Goal: Transaction & Acquisition: Purchase product/service

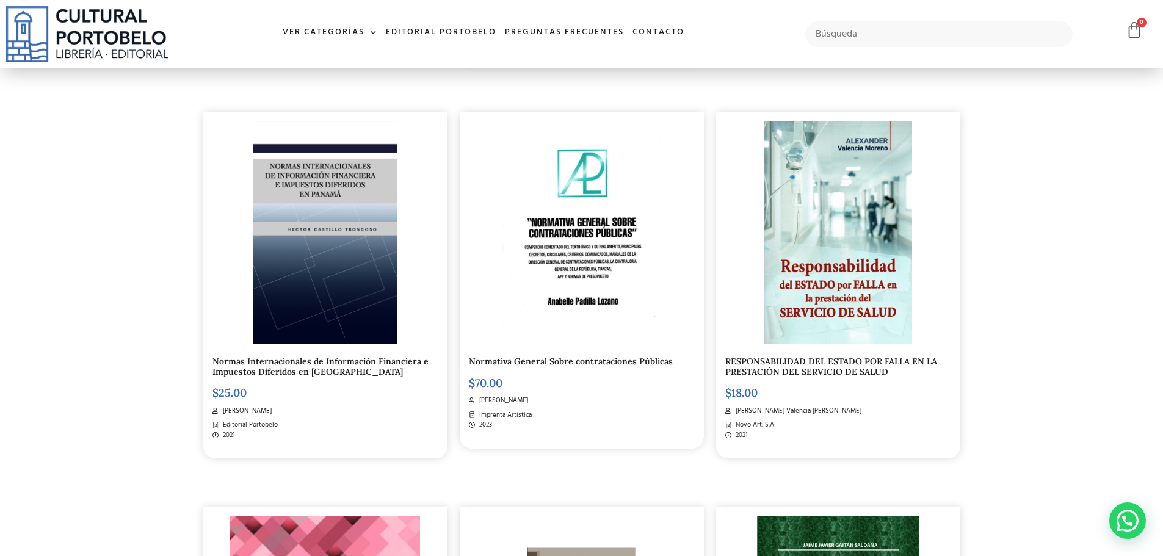
scroll to position [1160, 0]
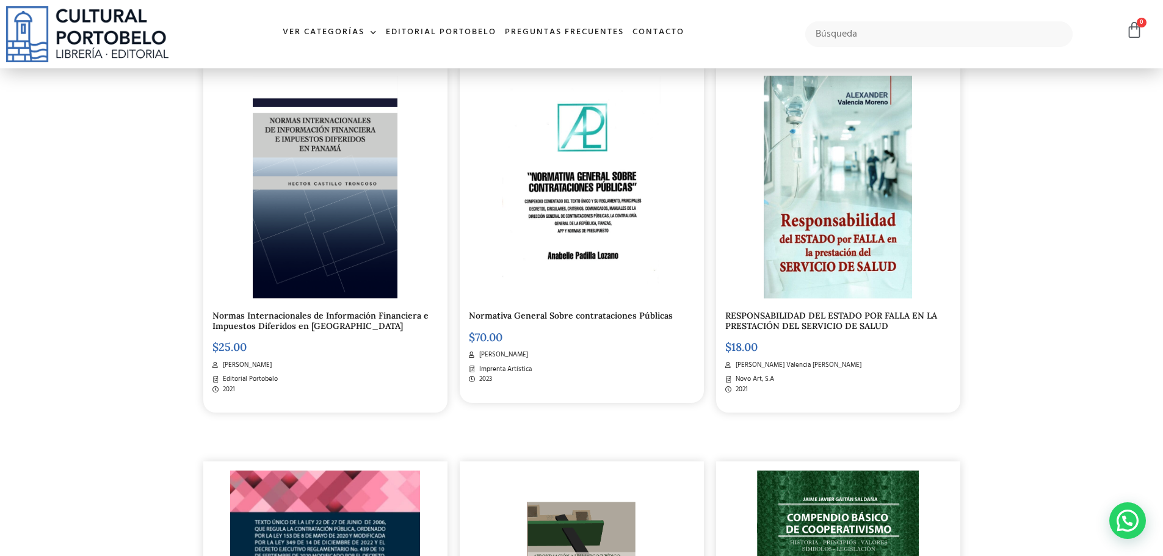
click at [590, 205] on img at bounding box center [581, 187] width 159 height 222
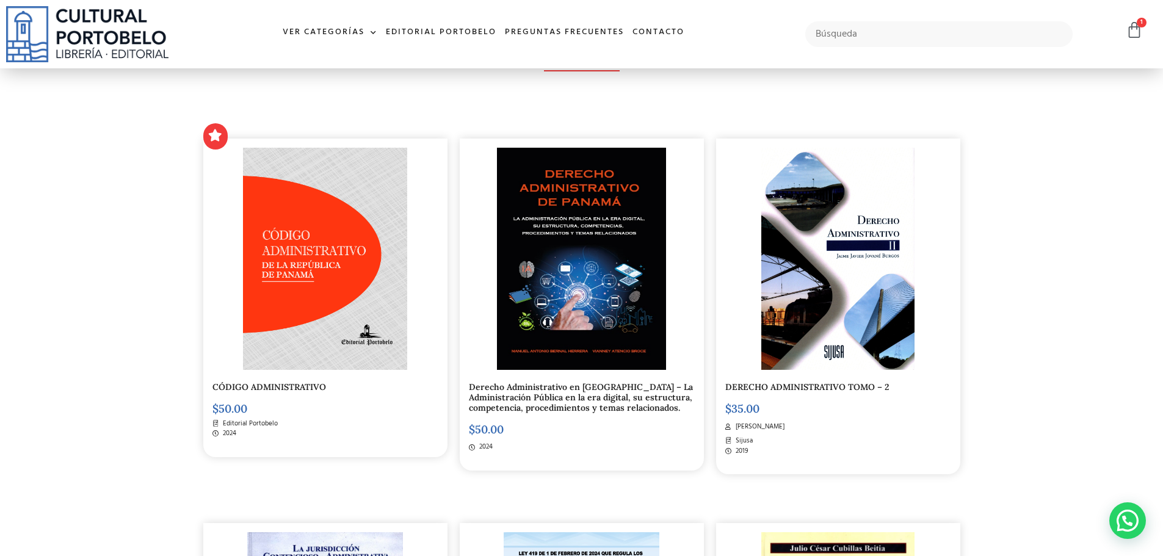
scroll to position [0, 0]
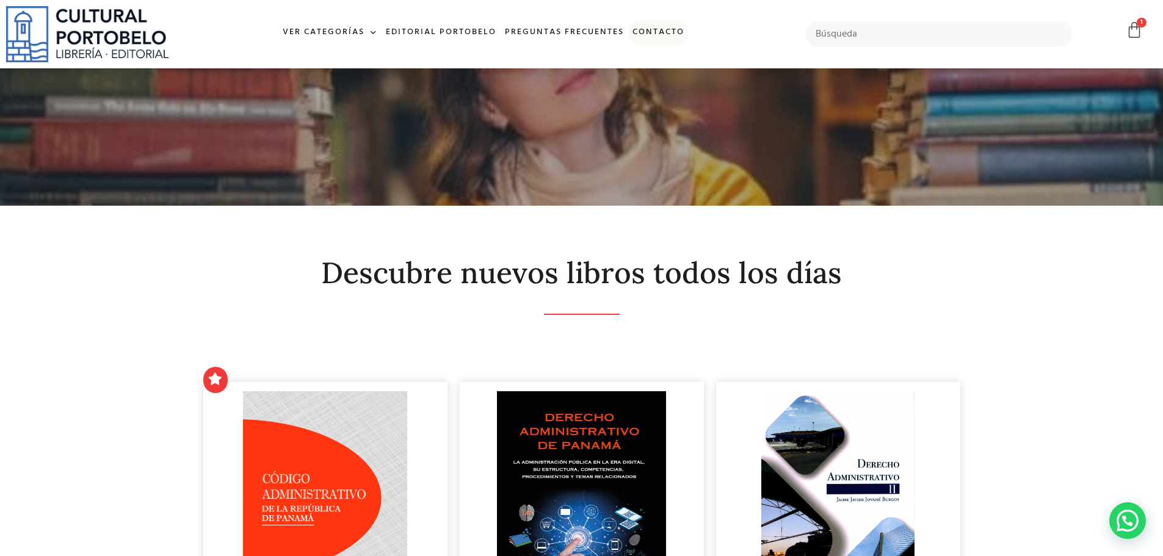
click at [658, 27] on link "Contacto" at bounding box center [658, 33] width 60 height 26
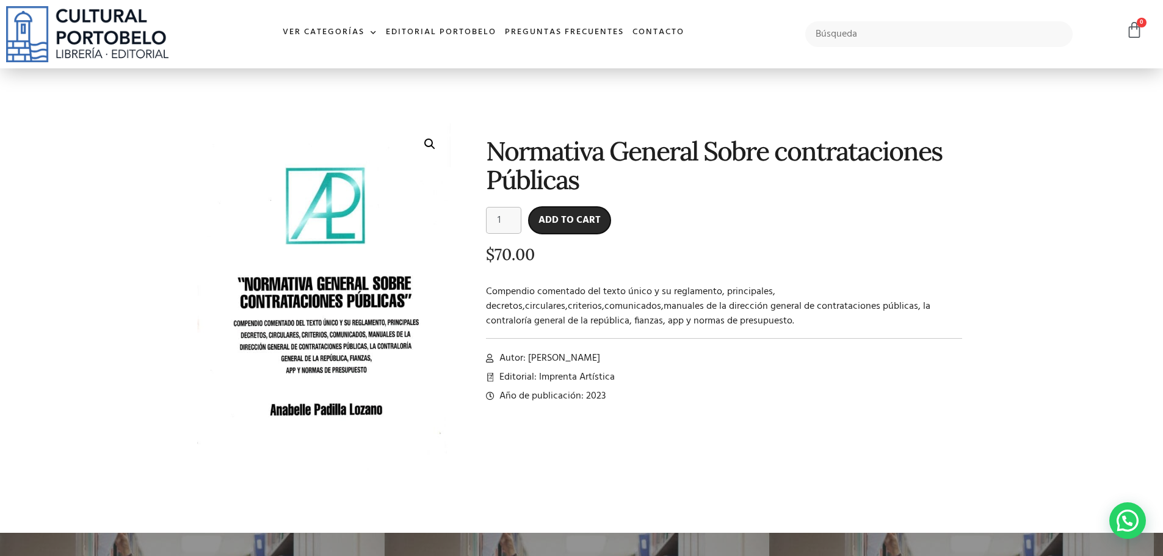
click at [594, 219] on button "Add to cart" at bounding box center [570, 220] width 82 height 27
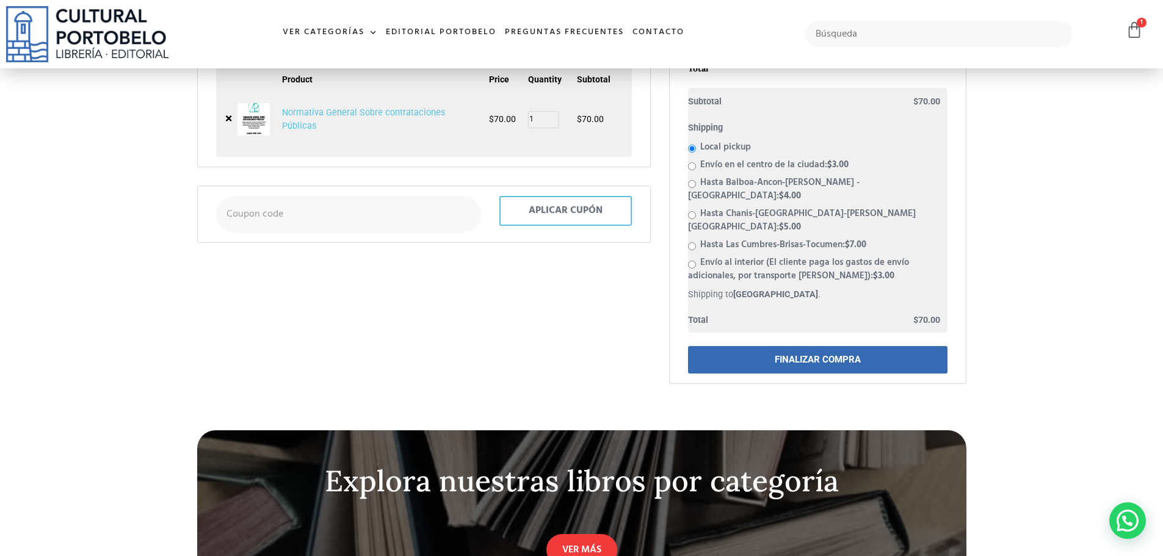
scroll to position [60, 0]
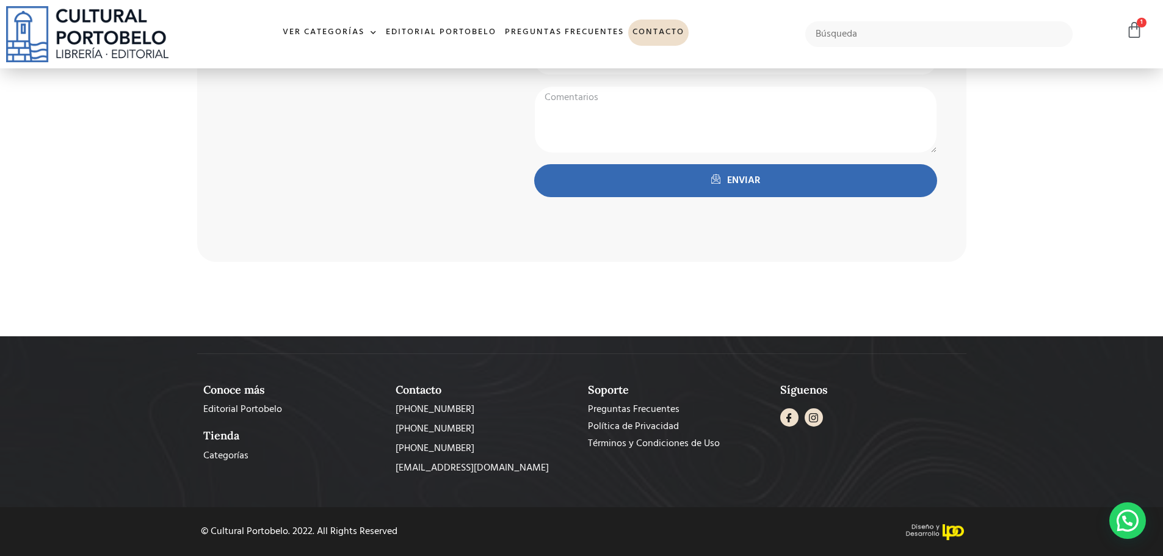
scroll to position [405, 0]
